Goal: Check status: Check status

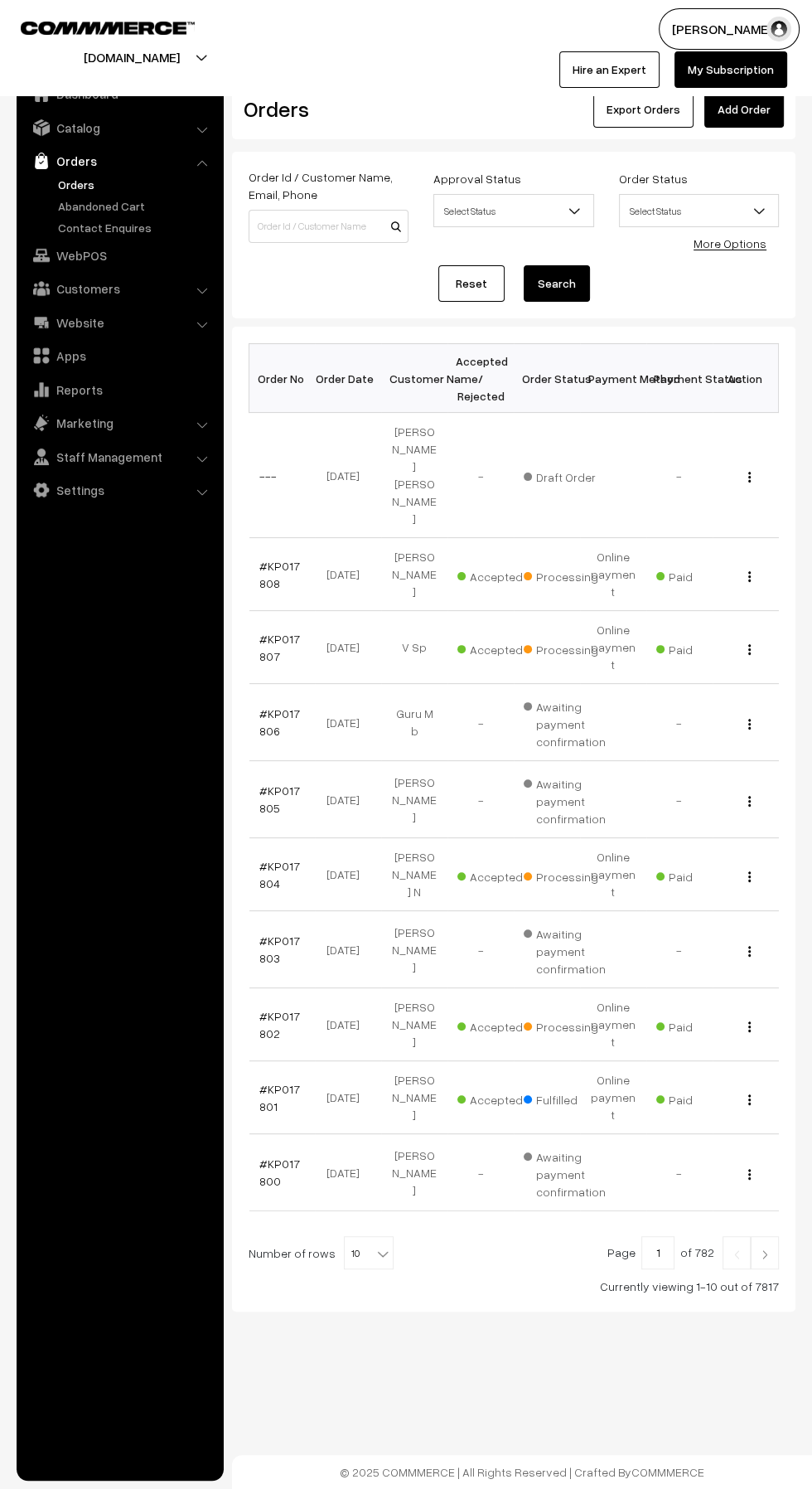
click at [264, 645] on link "#KP017807" at bounding box center [280, 647] width 40 height 32
click at [281, 859] on link "#KP017804" at bounding box center [280, 874] width 40 height 32
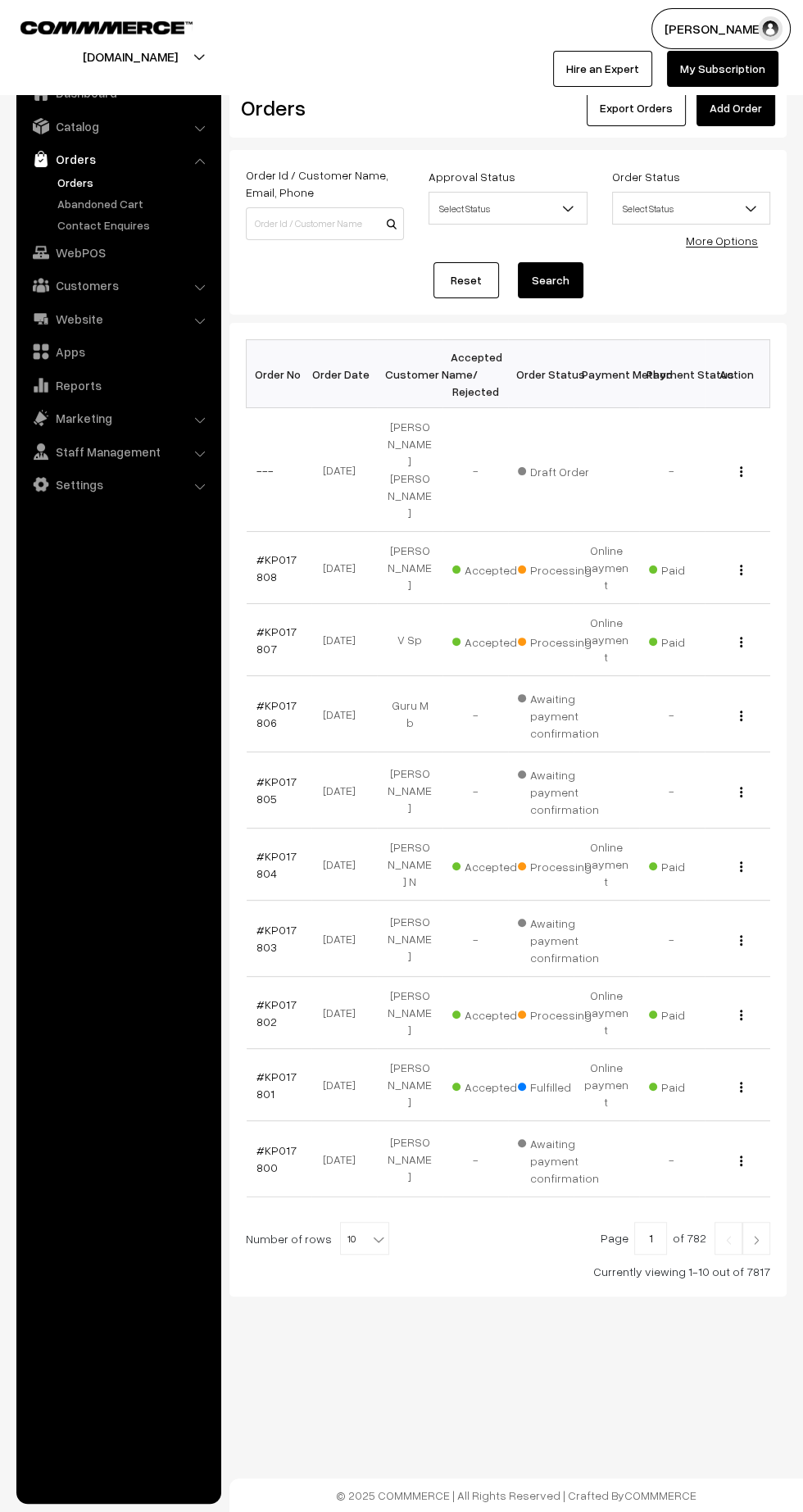
click at [281, 997] on link "#KP017802" at bounding box center [276, 1013] width 40 height 31
